Goal: Check status: Check status

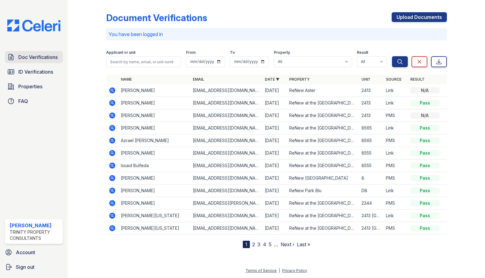
click at [42, 62] on link "Doc Verifications" at bounding box center [34, 57] width 58 height 12
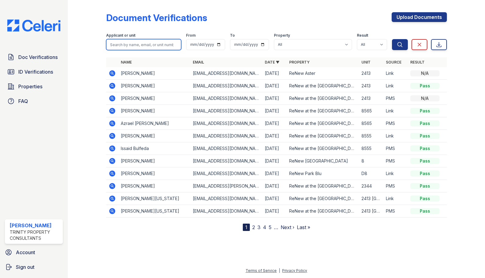
click at [141, 47] on input "search" at bounding box center [143, 44] width 75 height 11
type input "alegre"
click at [392, 39] on button "Search" at bounding box center [400, 44] width 16 height 11
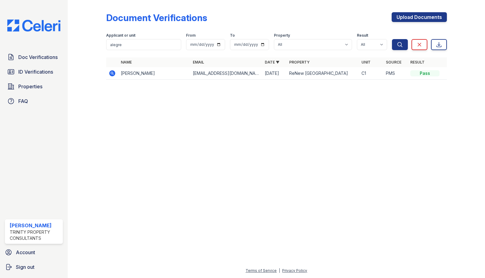
click at [110, 72] on icon at bounding box center [112, 73] width 6 height 6
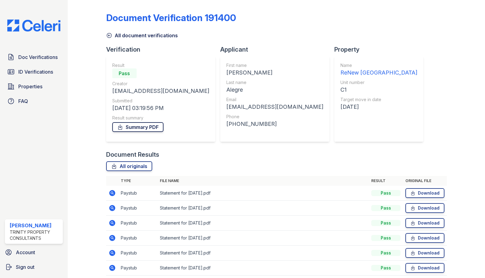
click at [137, 127] on link "Summary PDF" at bounding box center [137, 127] width 51 height 10
click at [43, 73] on span "ID Verifications" at bounding box center [35, 71] width 35 height 7
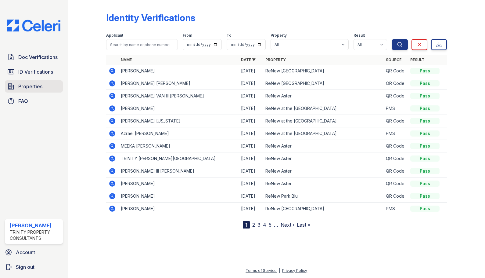
click at [28, 90] on span "Properties" at bounding box center [30, 86] width 24 height 7
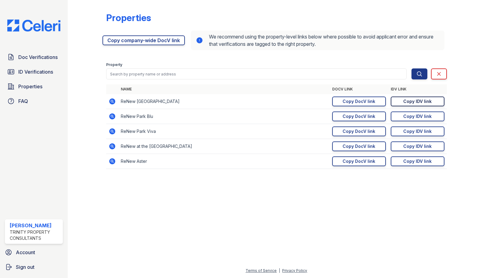
click at [431, 104] on div "Copy IDV link" at bounding box center [417, 101] width 28 height 6
click at [44, 74] on span "ID Verifications" at bounding box center [35, 71] width 35 height 7
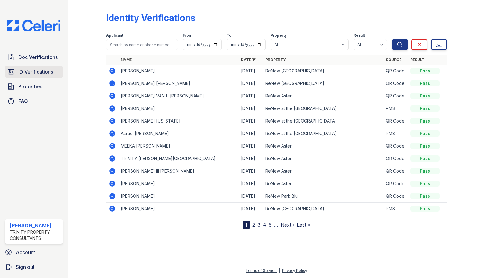
click at [45, 72] on span "ID Verifications" at bounding box center [35, 71] width 35 height 7
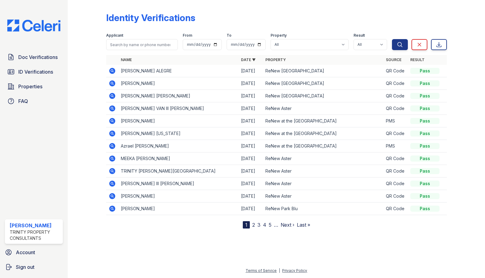
click at [46, 72] on span "ID Verifications" at bounding box center [35, 71] width 35 height 7
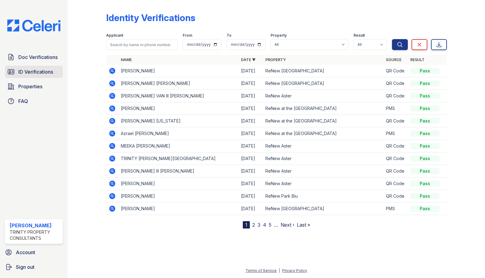
click at [46, 72] on span "ID Verifications" at bounding box center [35, 71] width 35 height 7
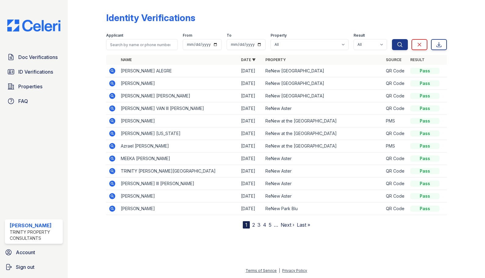
click at [117, 72] on td at bounding box center [112, 71] width 12 height 13
click at [114, 71] on icon at bounding box center [112, 71] width 6 height 6
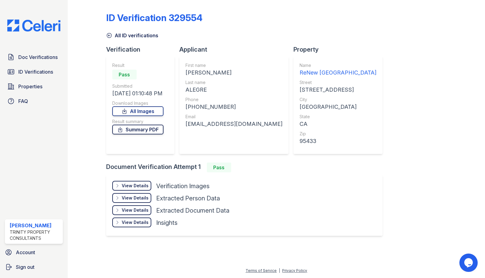
click at [144, 129] on link "Summary PDF" at bounding box center [137, 129] width 51 height 10
click at [132, 181] on div "View Details Details" at bounding box center [131, 186] width 39 height 10
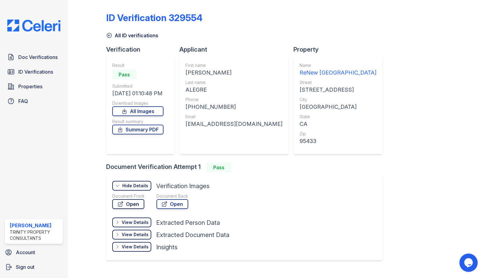
click at [129, 203] on link "Open" at bounding box center [128, 204] width 32 height 10
click at [139, 130] on link "Summary PDF" at bounding box center [137, 129] width 51 height 10
